Goal: Task Accomplishment & Management: Manage account settings

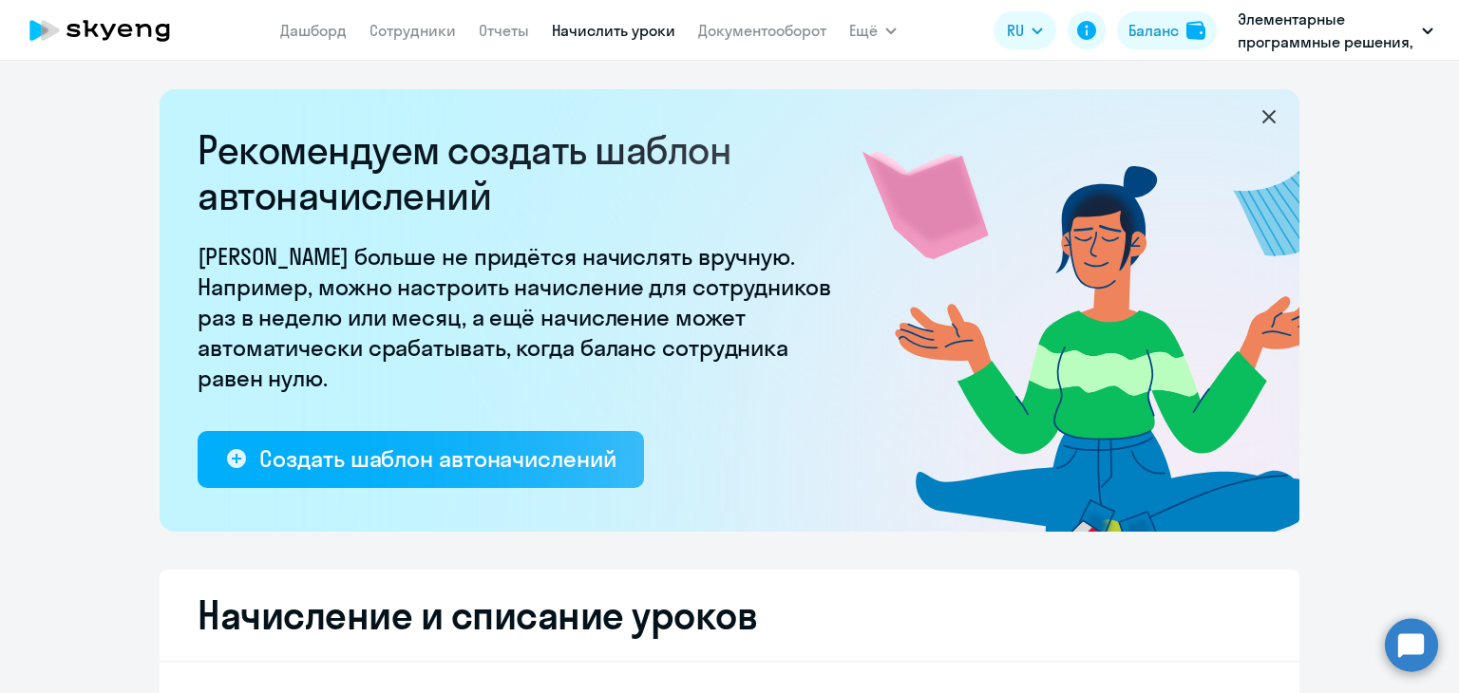
select select "10"
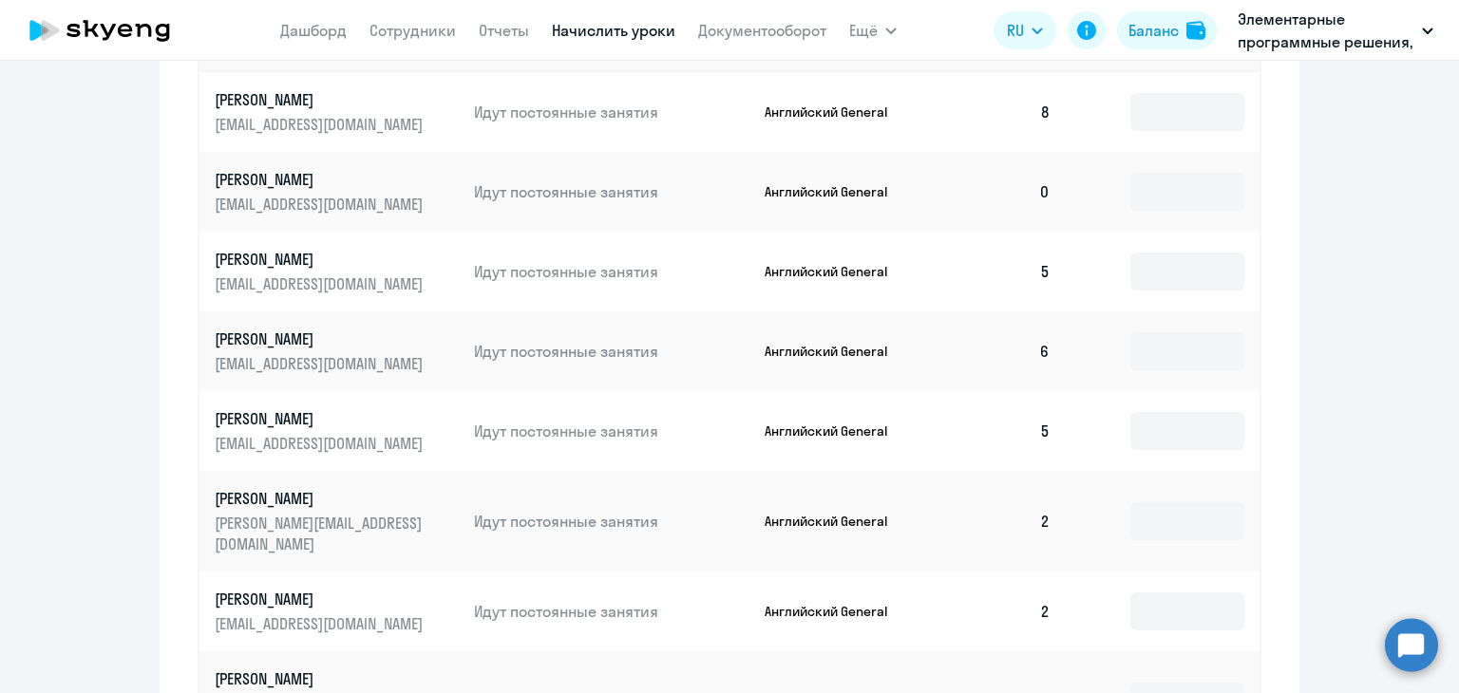
scroll to position [1045, 0]
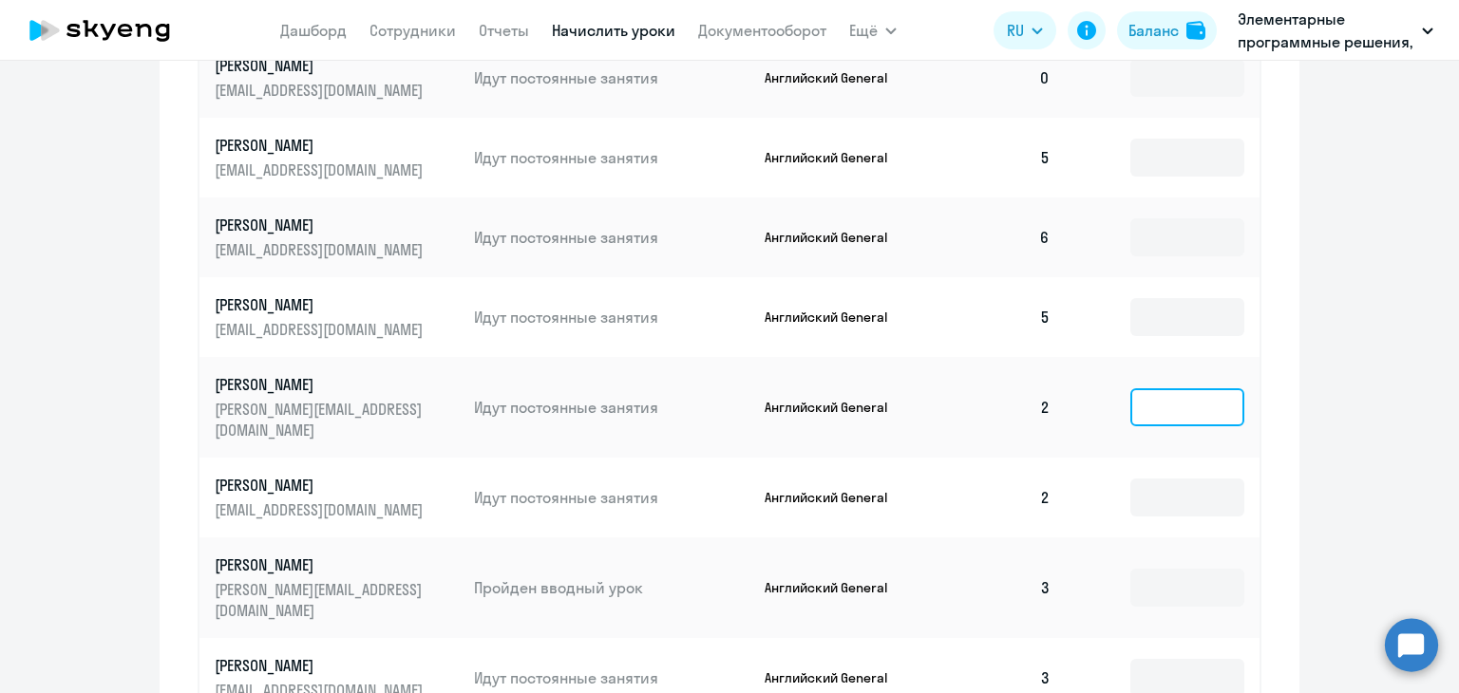
click at [1133, 396] on input at bounding box center [1187, 407] width 114 height 38
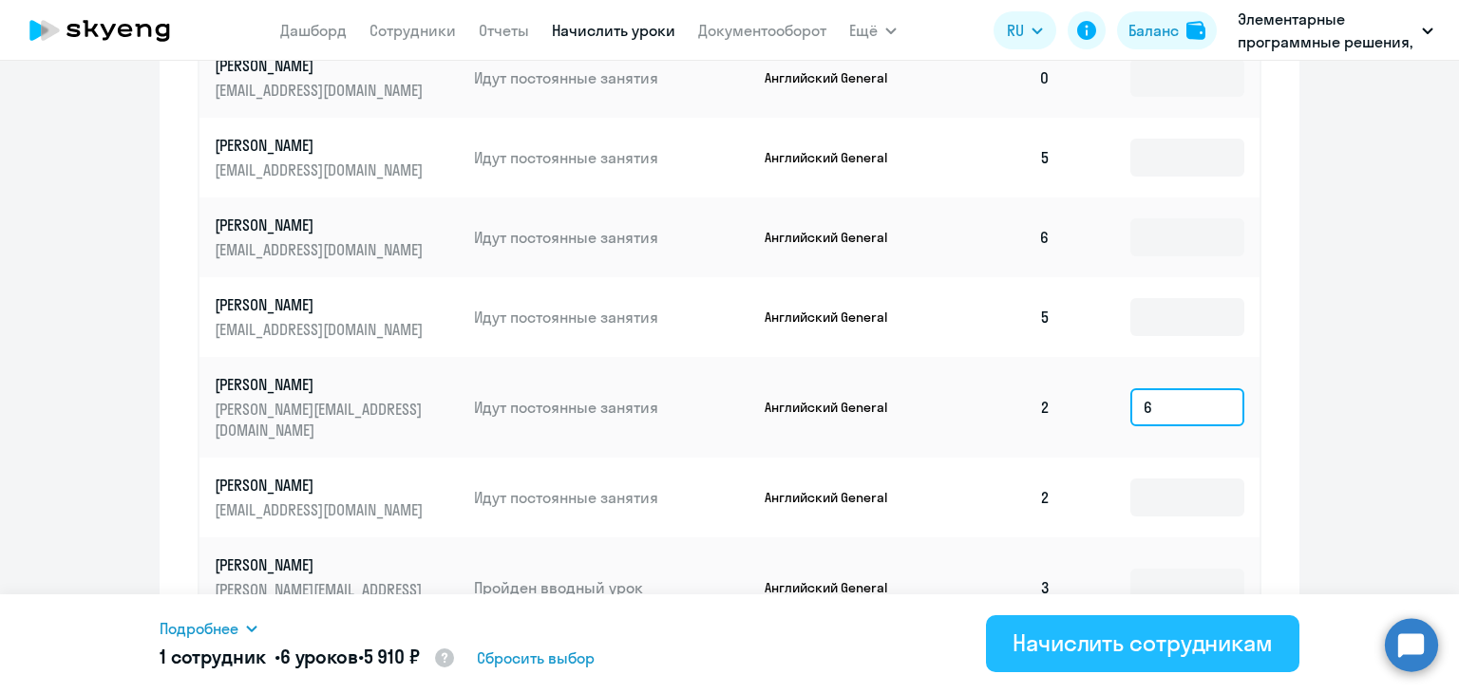
type input "6"
click at [1073, 655] on div "Начислить сотрудникам" at bounding box center [1142, 643] width 260 height 30
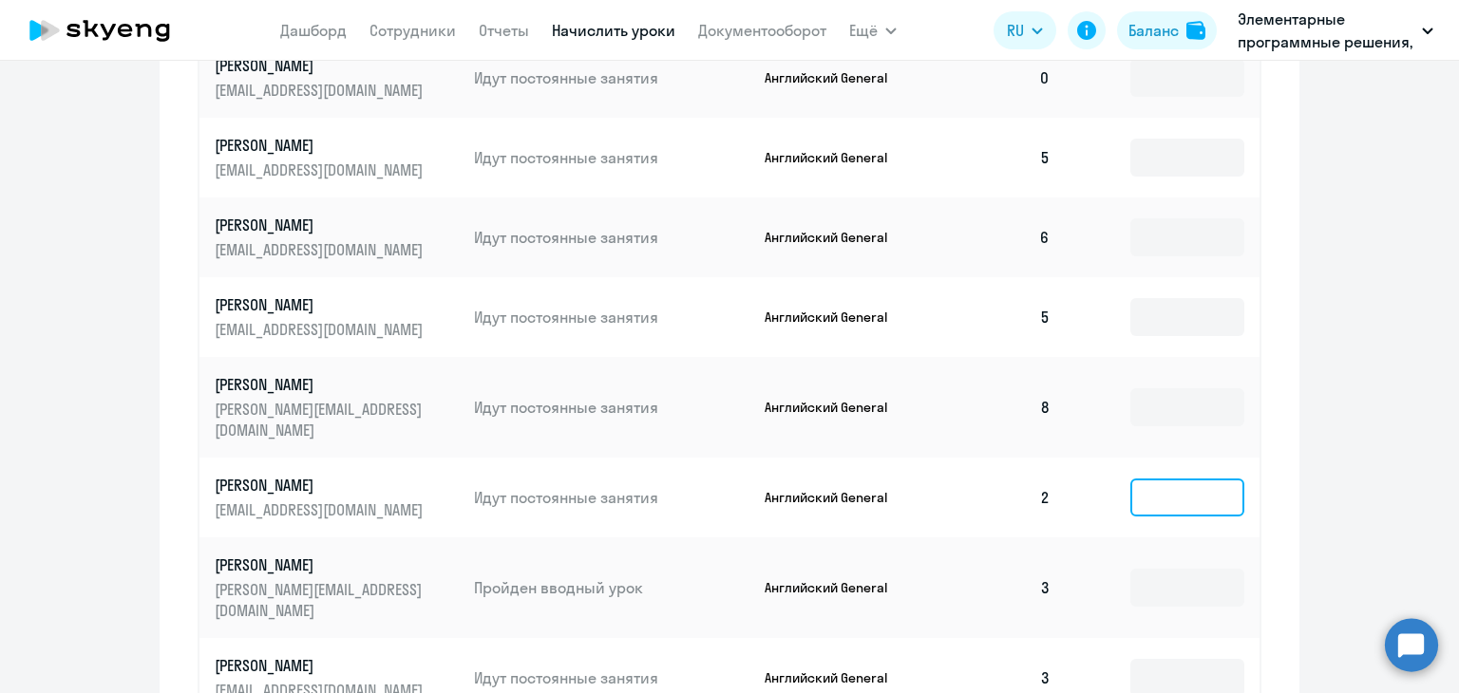
drag, startPoint x: 1168, startPoint y: 464, endPoint x: 1155, endPoint y: 469, distance: 14.1
click at [1161, 479] on input at bounding box center [1187, 498] width 114 height 38
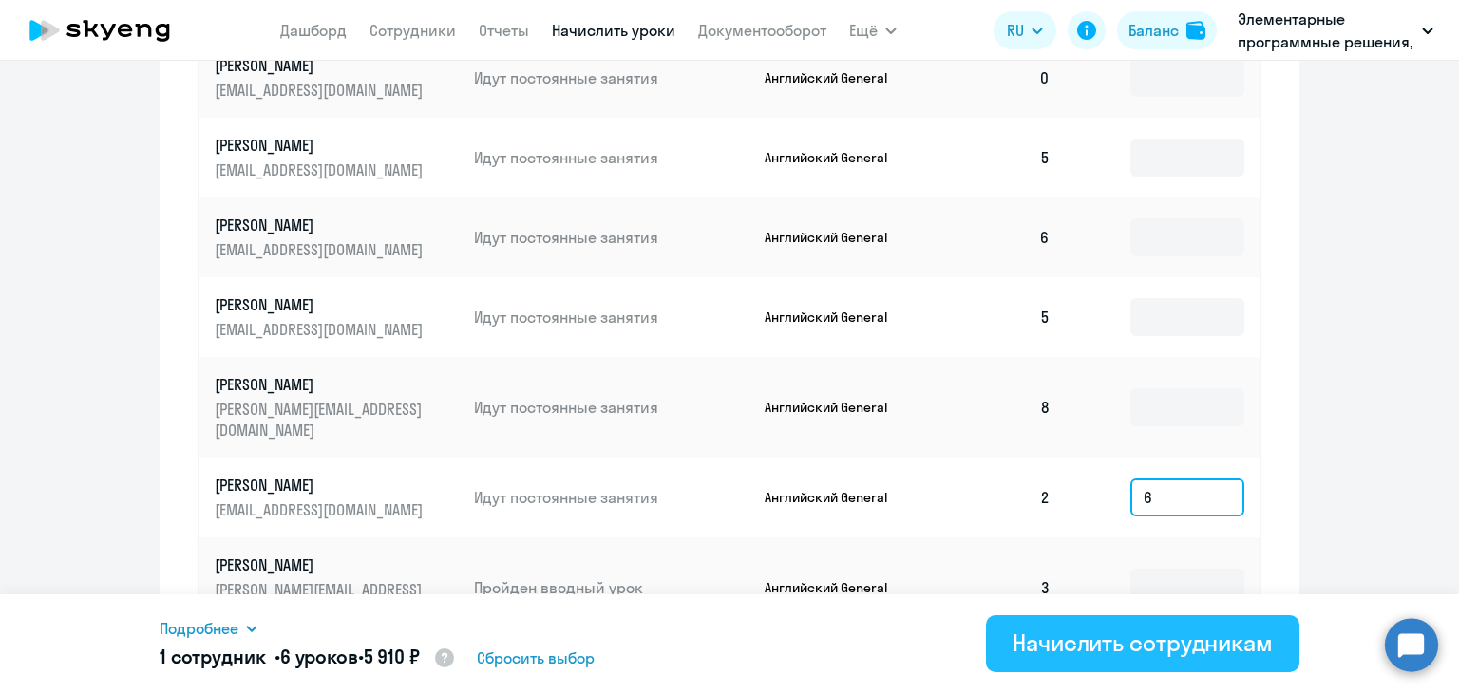
type input "6"
click at [1126, 637] on div "Начислить сотрудникам" at bounding box center [1142, 643] width 260 height 30
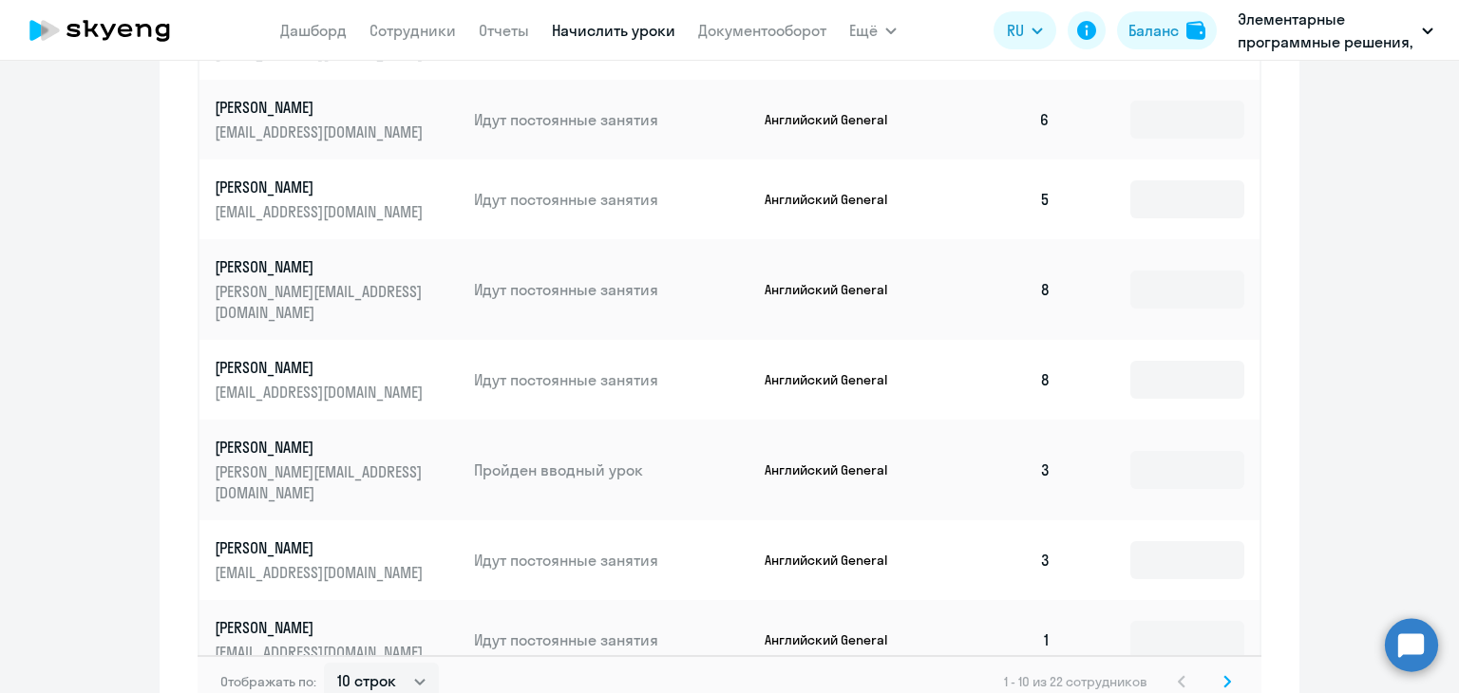
scroll to position [1267, 0]
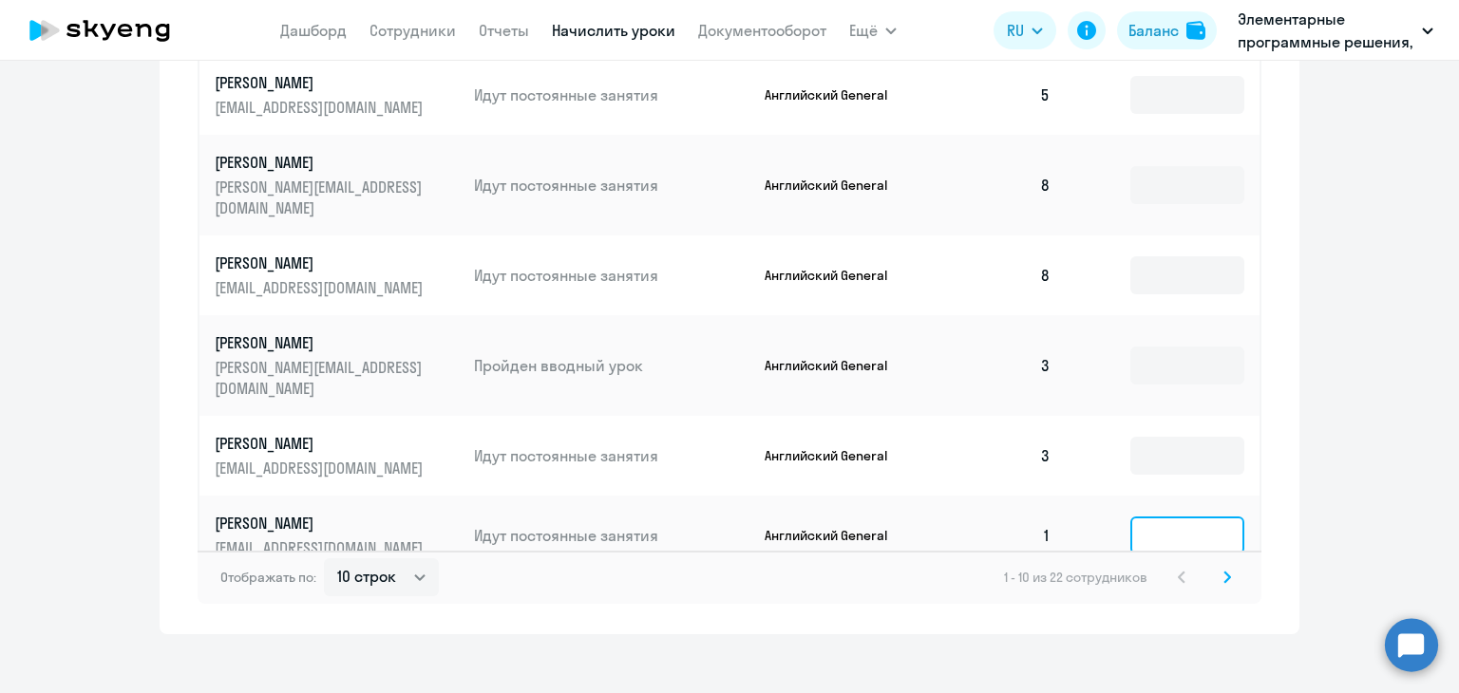
click at [1170, 517] on input at bounding box center [1187, 536] width 114 height 38
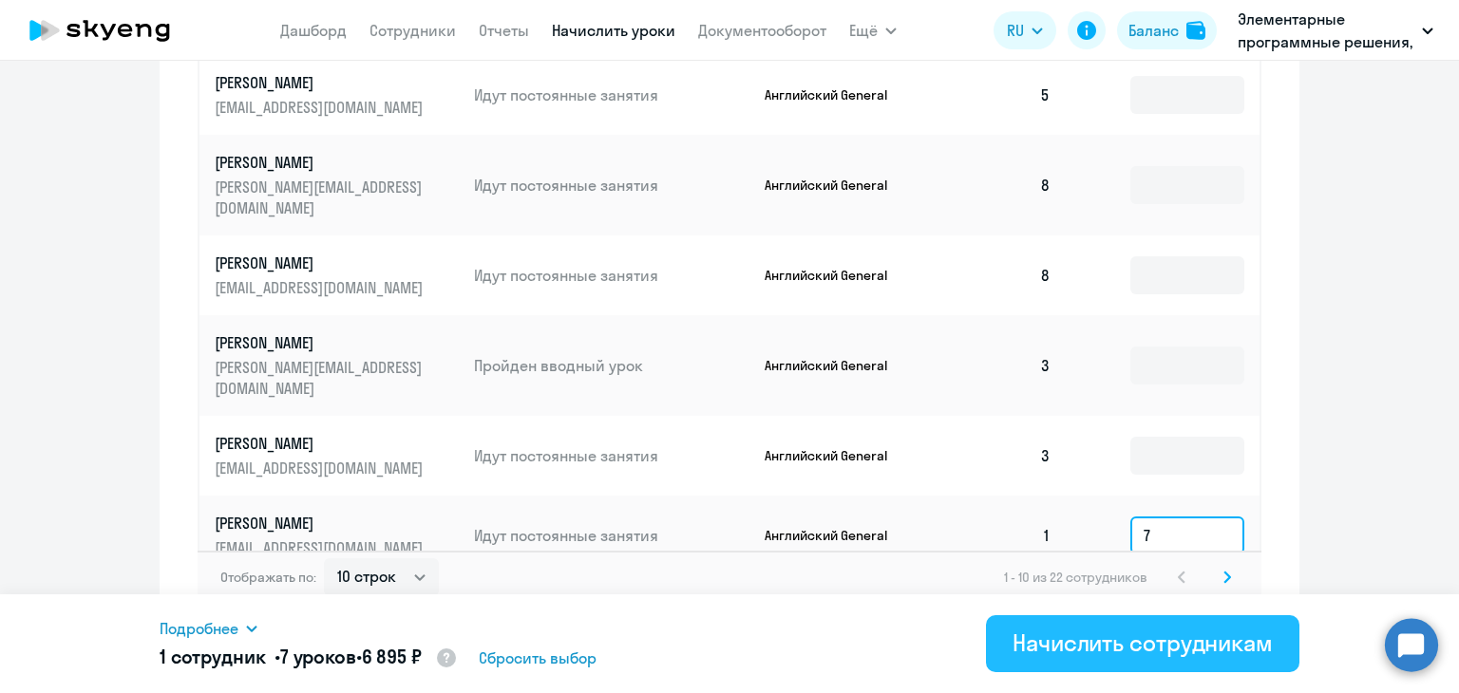
type input "7"
click at [1189, 645] on div "Начислить сотрудникам" at bounding box center [1142, 643] width 260 height 30
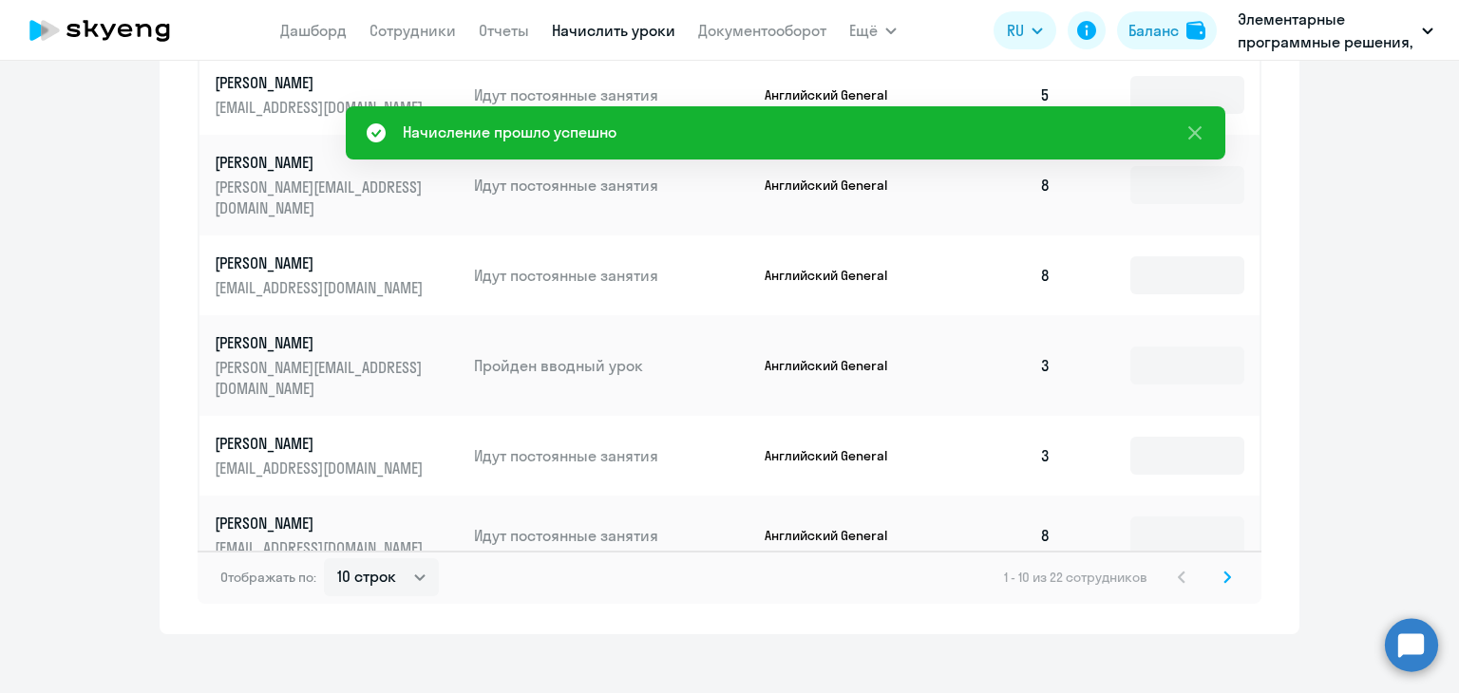
click at [1227, 569] on svg-icon at bounding box center [1227, 577] width 23 height 23
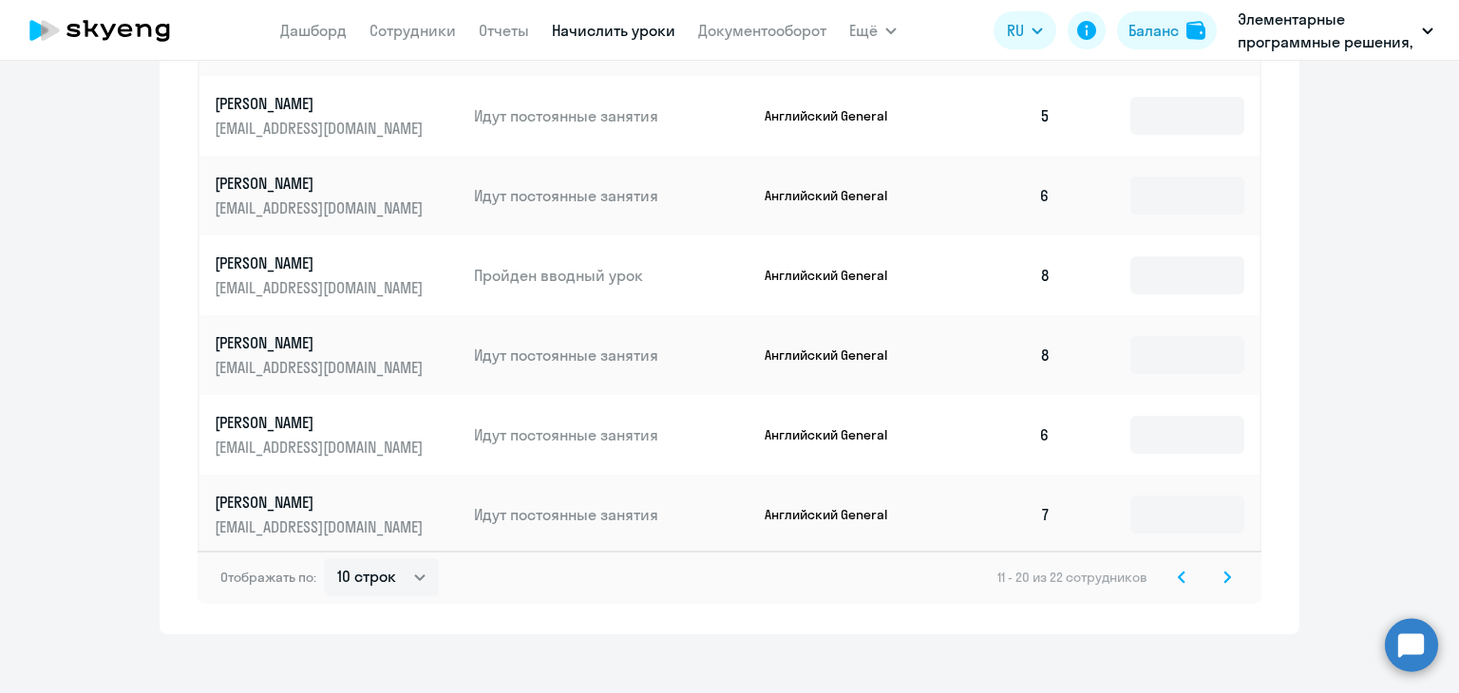
click at [1216, 571] on svg-icon at bounding box center [1227, 577] width 23 height 23
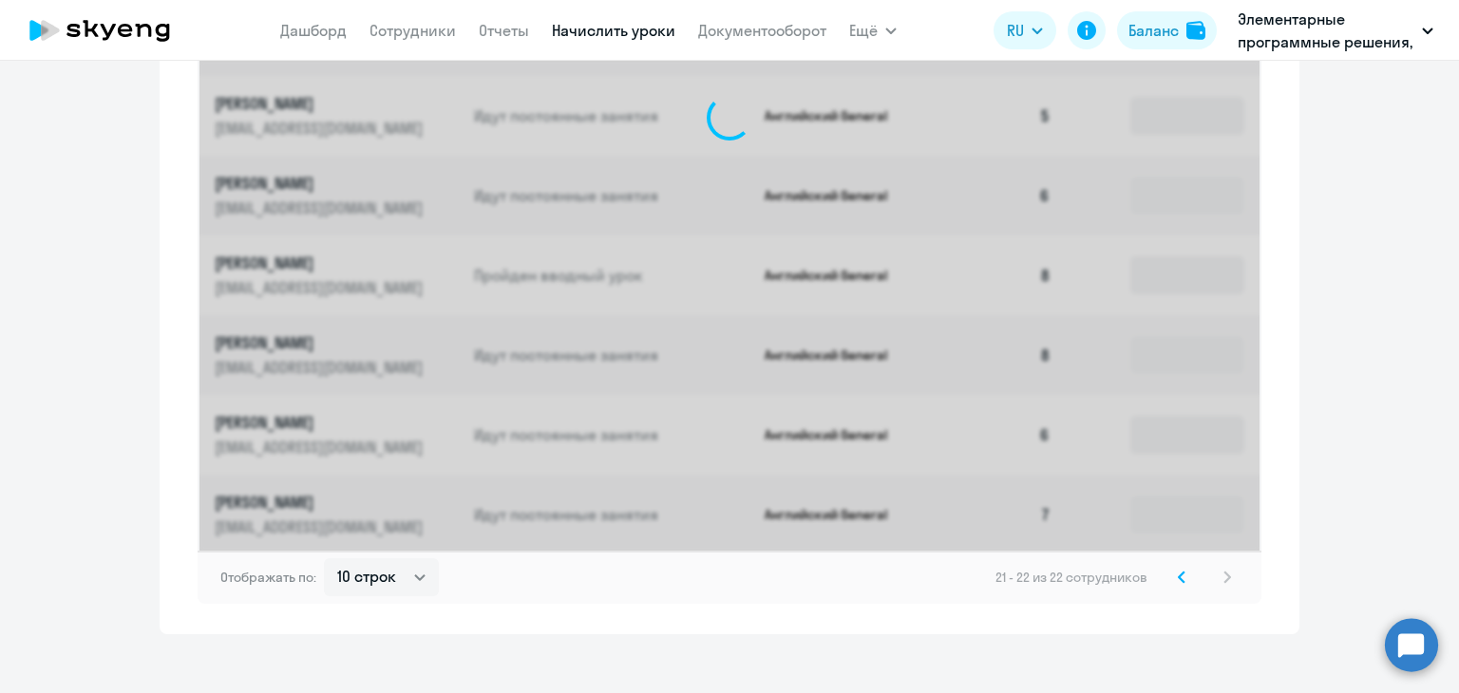
scroll to position [703, 0]
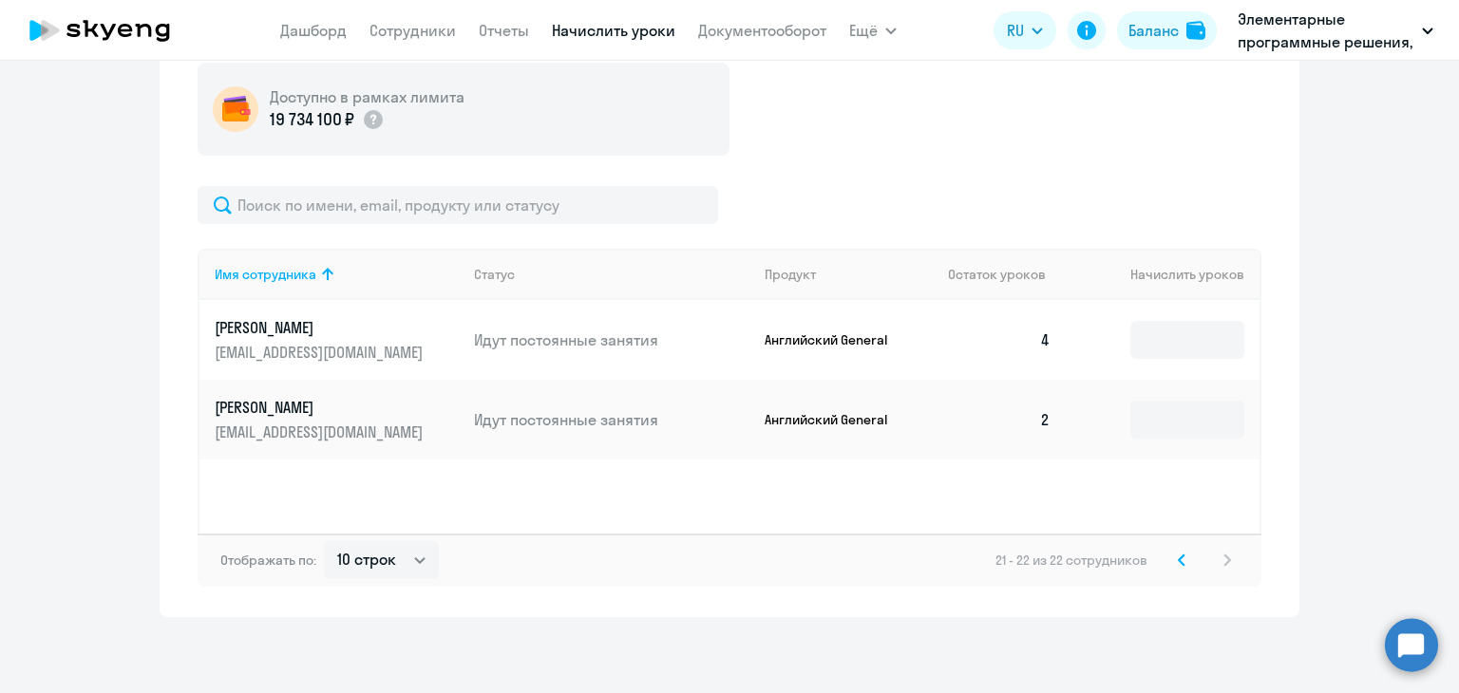
click at [1122, 414] on td at bounding box center [1163, 420] width 194 height 80
click at [1223, 434] on input at bounding box center [1187, 420] width 114 height 38
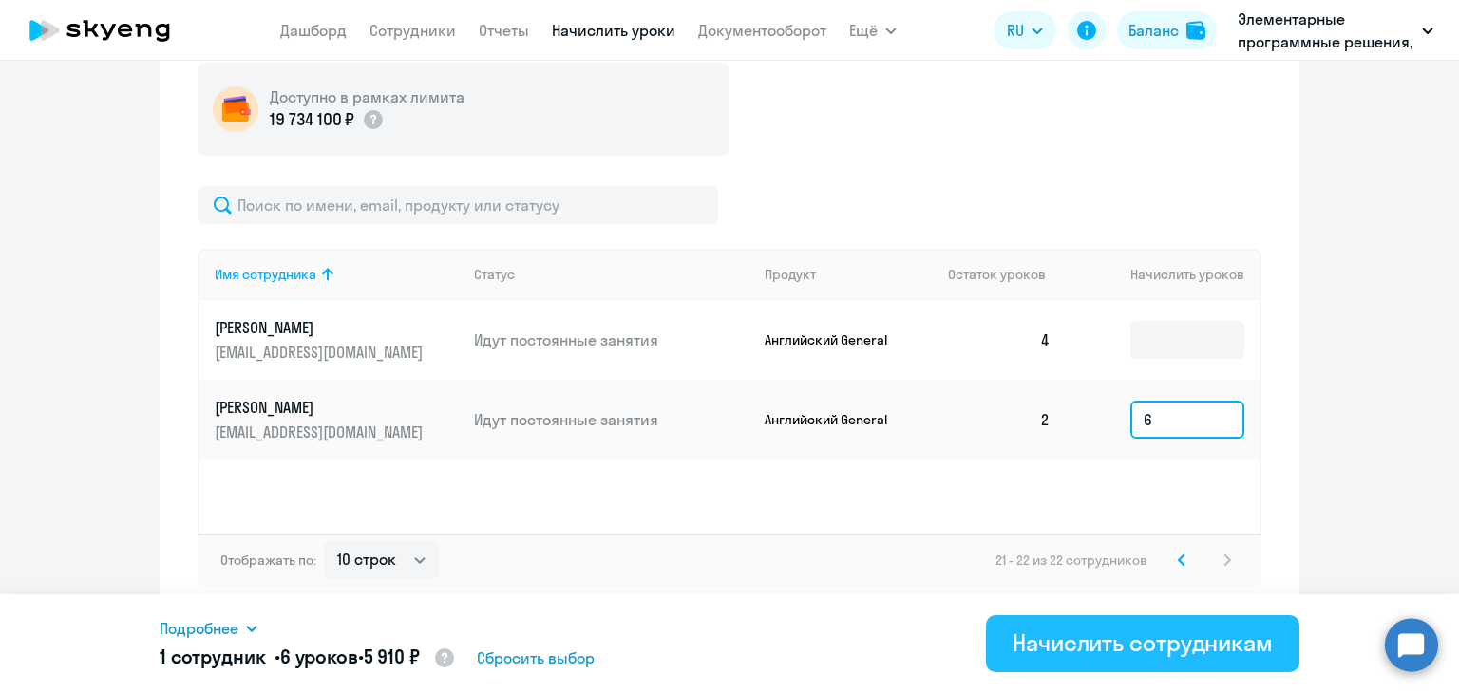
type input "6"
click at [1062, 629] on div "Начислить сотрудникам" at bounding box center [1142, 643] width 260 height 30
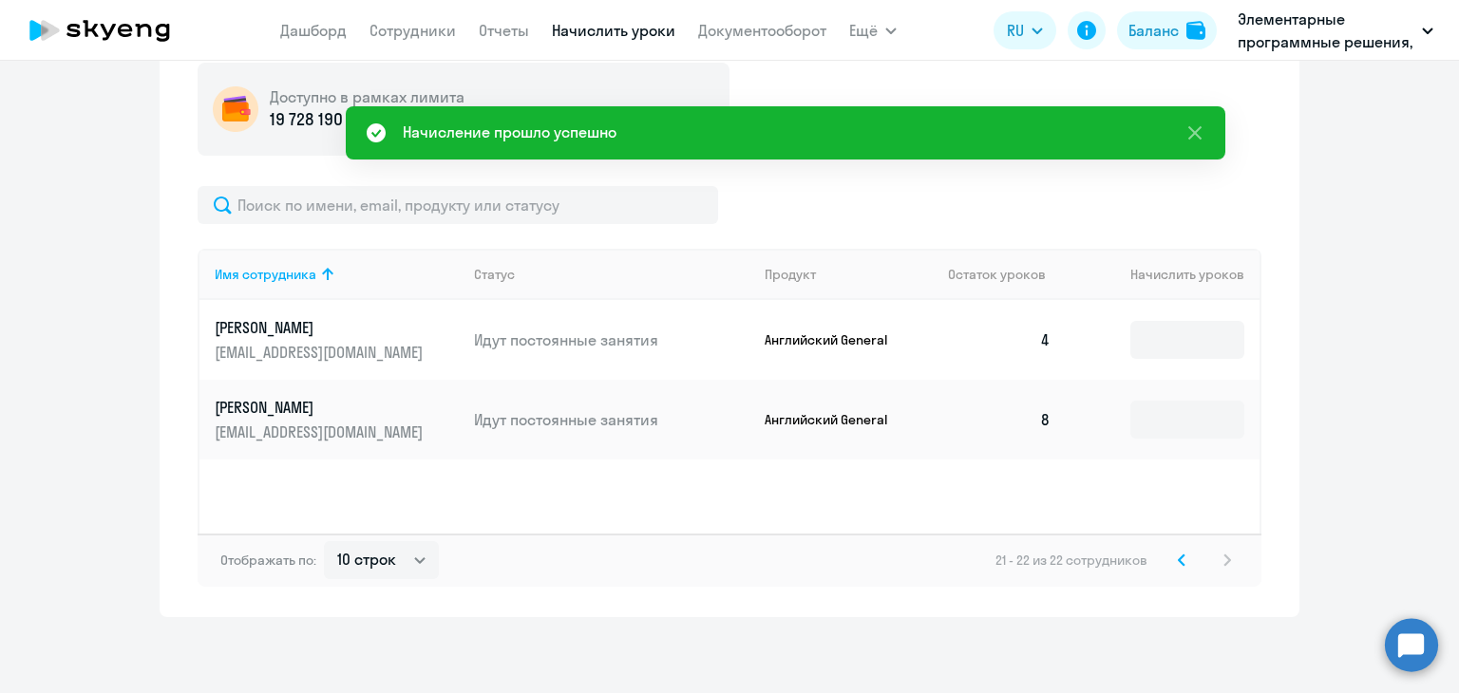
click at [1178, 563] on icon at bounding box center [1182, 560] width 8 height 13
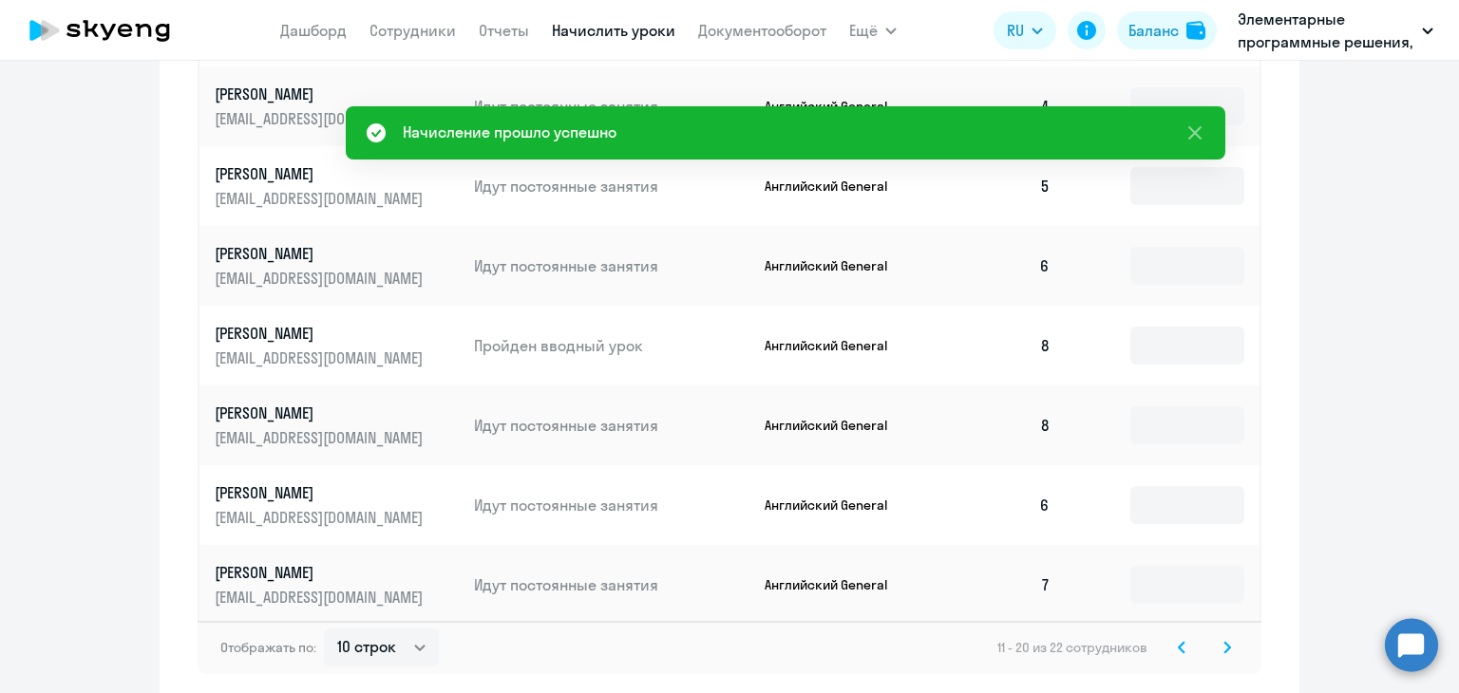
scroll to position [1267, 0]
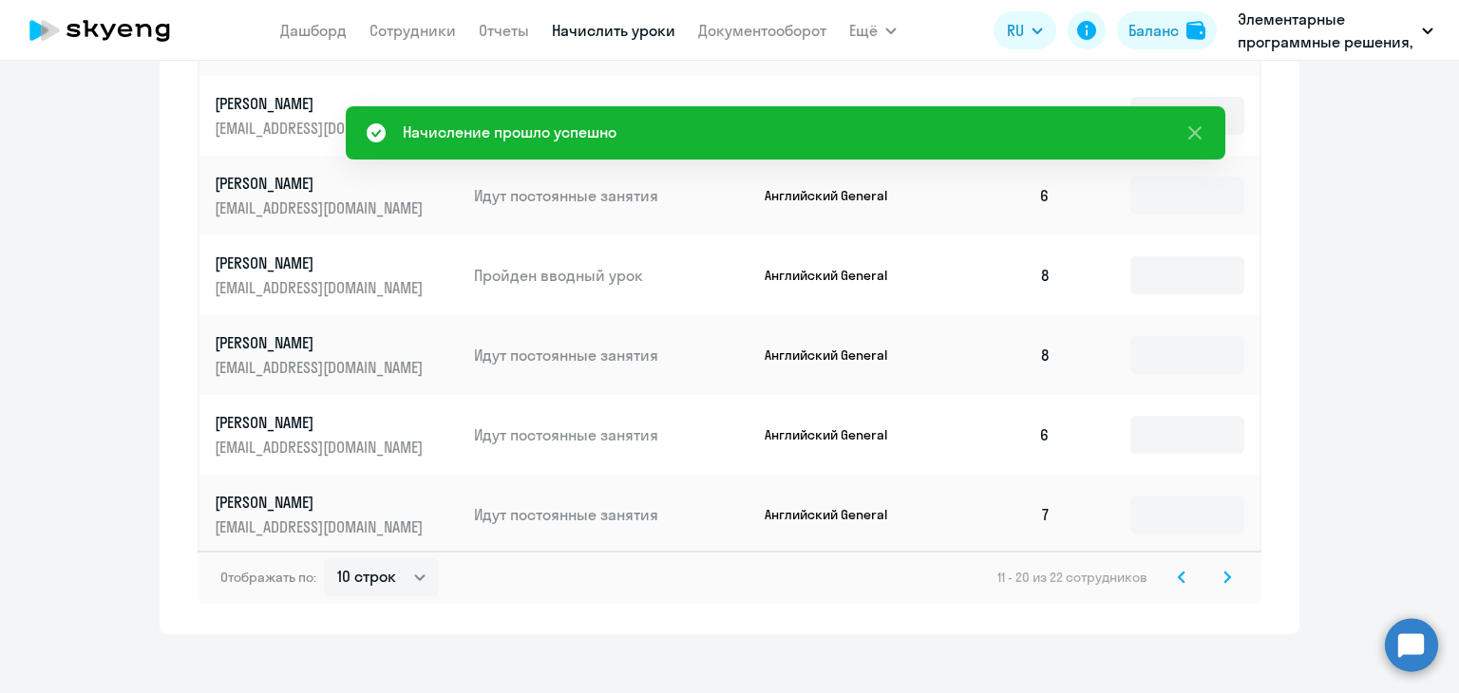
click at [1180, 566] on svg-icon at bounding box center [1181, 577] width 23 height 23
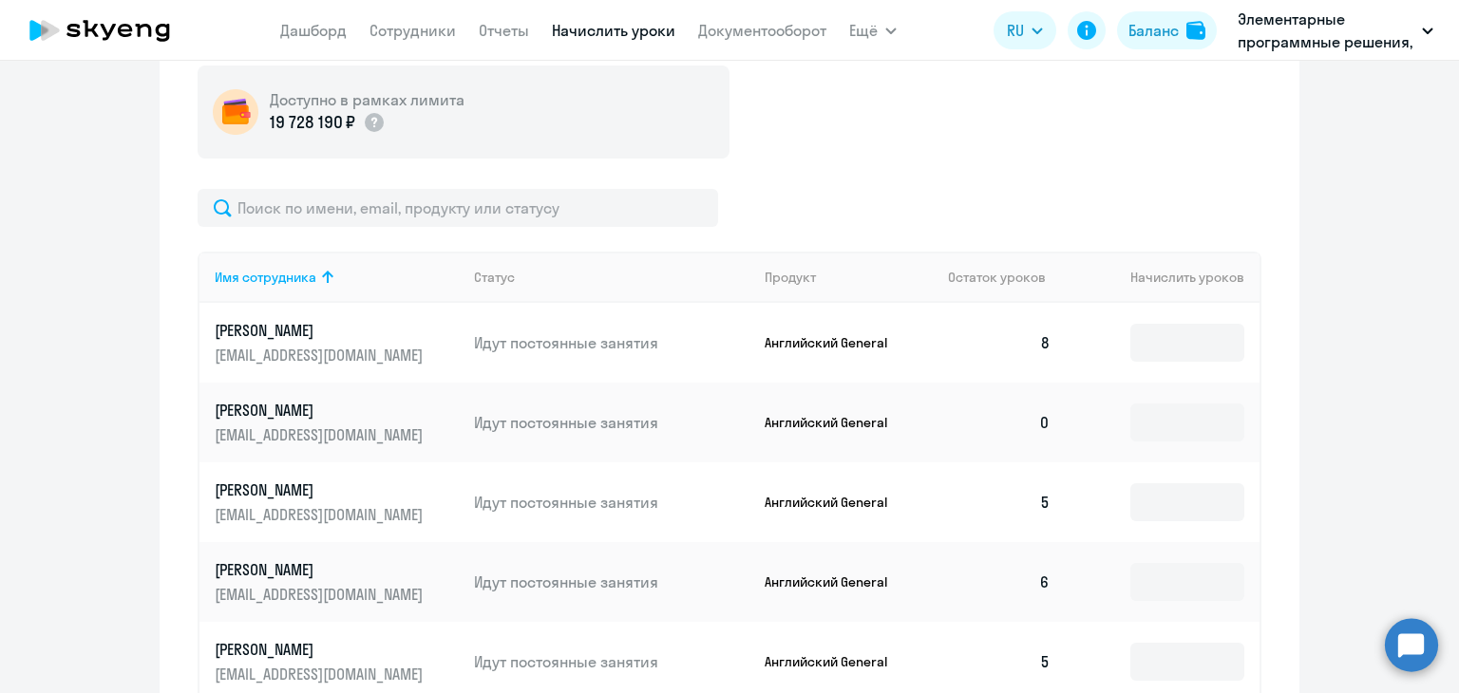
scroll to position [697, 0]
